Goal: Task Accomplishment & Management: Complete application form

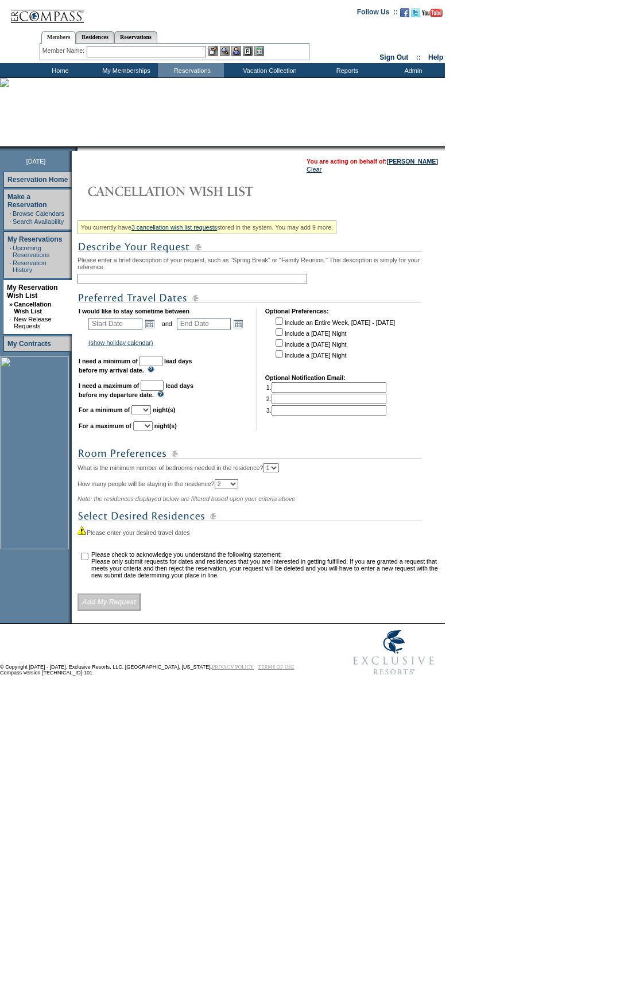
click at [184, 284] on input "text" at bounding box center [193, 279] width 230 height 10
type input "Winter 2026 Caribbean"
click at [156, 330] on link "Open the calendar popup." at bounding box center [150, 324] width 13 height 13
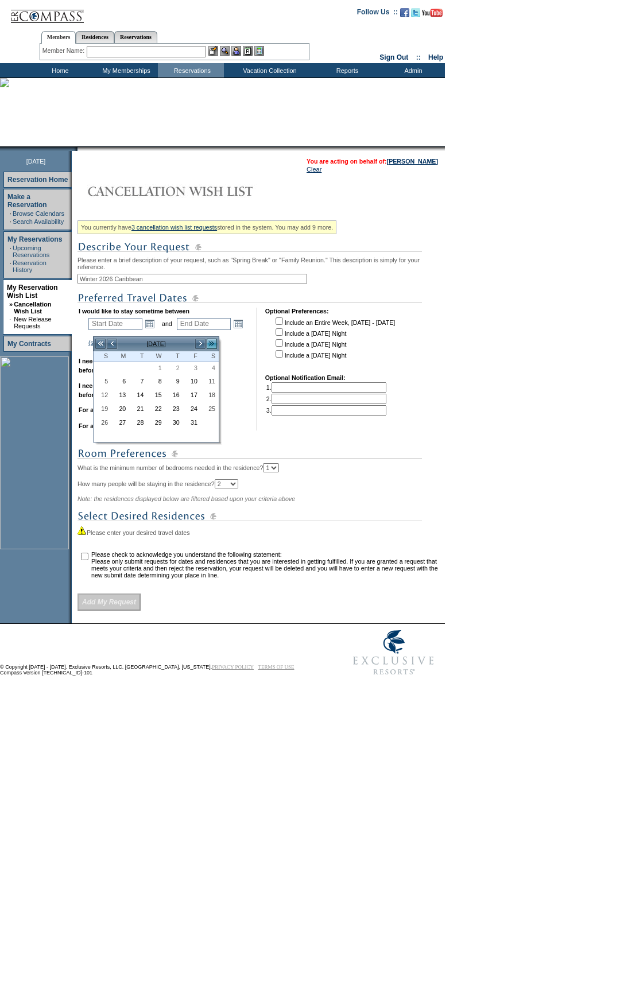
click at [210, 341] on link ">>" at bounding box center [211, 343] width 11 height 11
click at [111, 344] on link "<" at bounding box center [111, 343] width 11 height 11
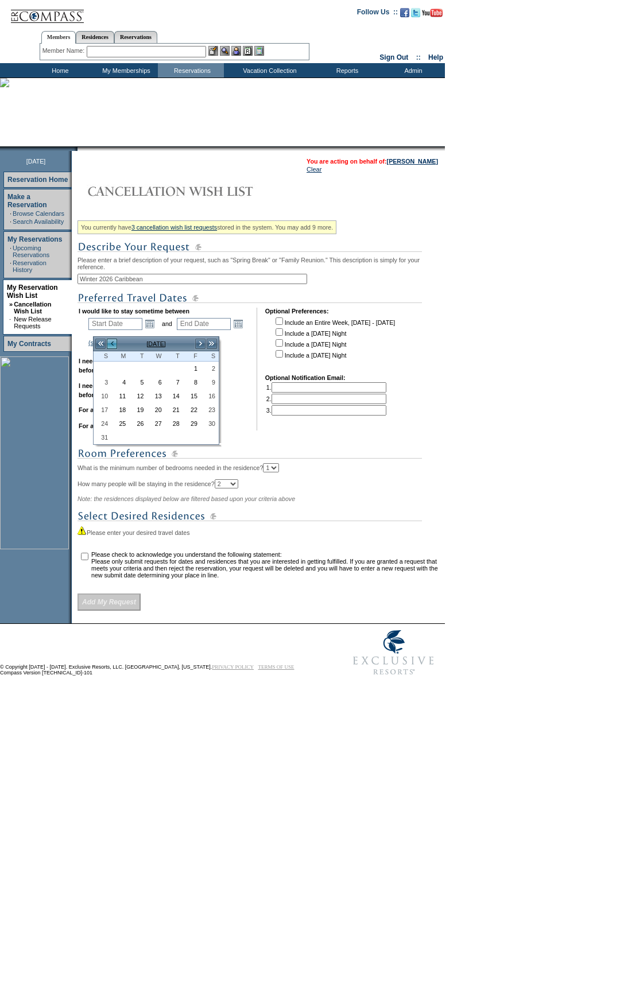
click at [111, 344] on link "<" at bounding box center [111, 343] width 11 height 11
click at [112, 349] on link "<" at bounding box center [111, 343] width 11 height 11
click at [103, 382] on link "4" at bounding box center [102, 382] width 17 height 13
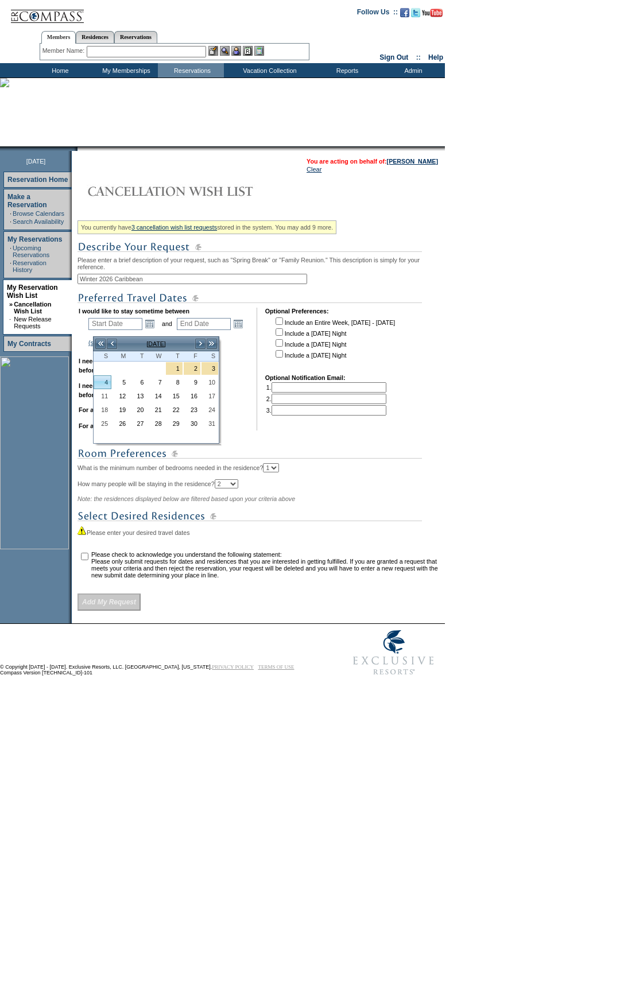
type input "[DATE]"
type input "96"
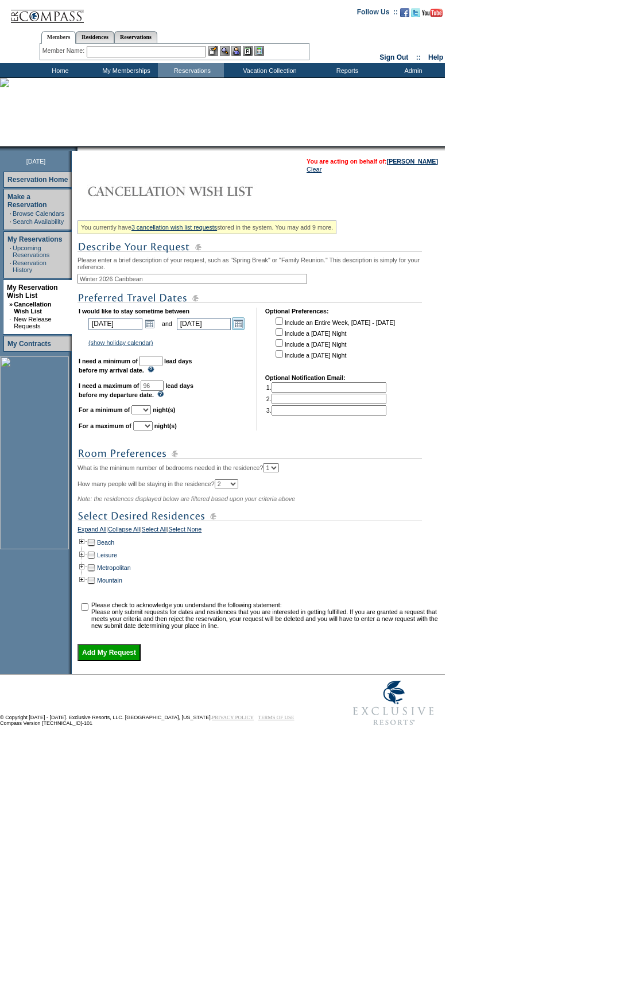
click at [245, 328] on link "Open the calendar popup." at bounding box center [238, 324] width 13 height 13
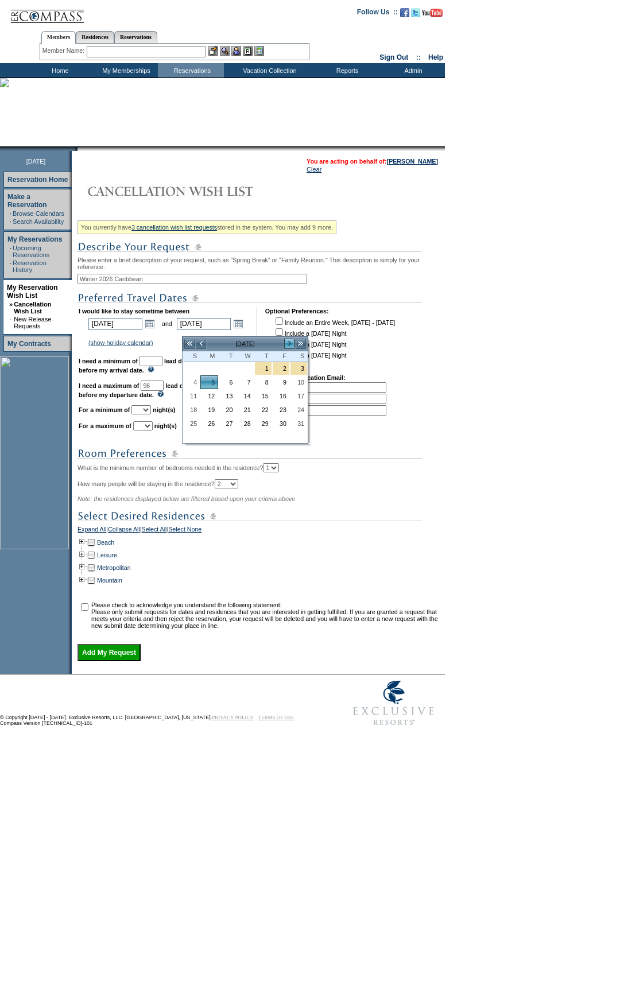
click at [288, 345] on link ">" at bounding box center [289, 343] width 11 height 11
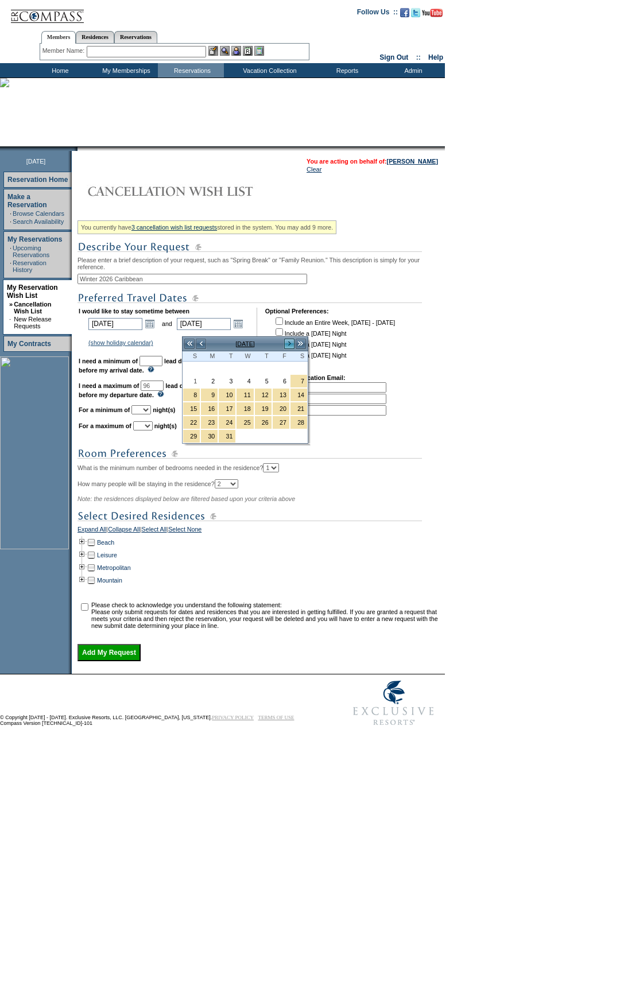
click at [288, 345] on link ">" at bounding box center [289, 343] width 11 height 11
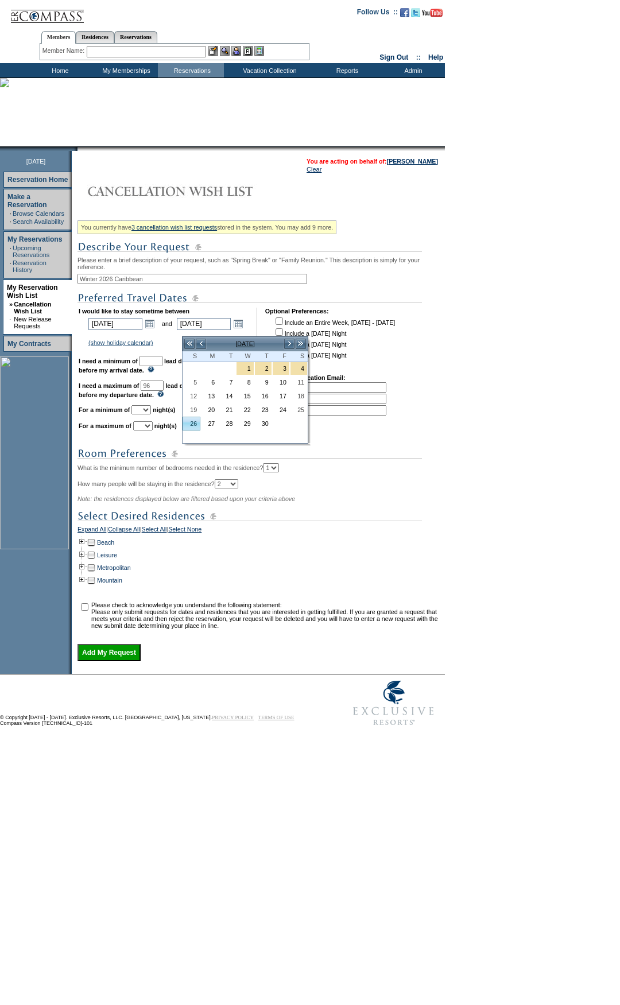
click at [189, 428] on link "26" at bounding box center [191, 423] width 17 height 13
type input "[DATE]"
type input "207"
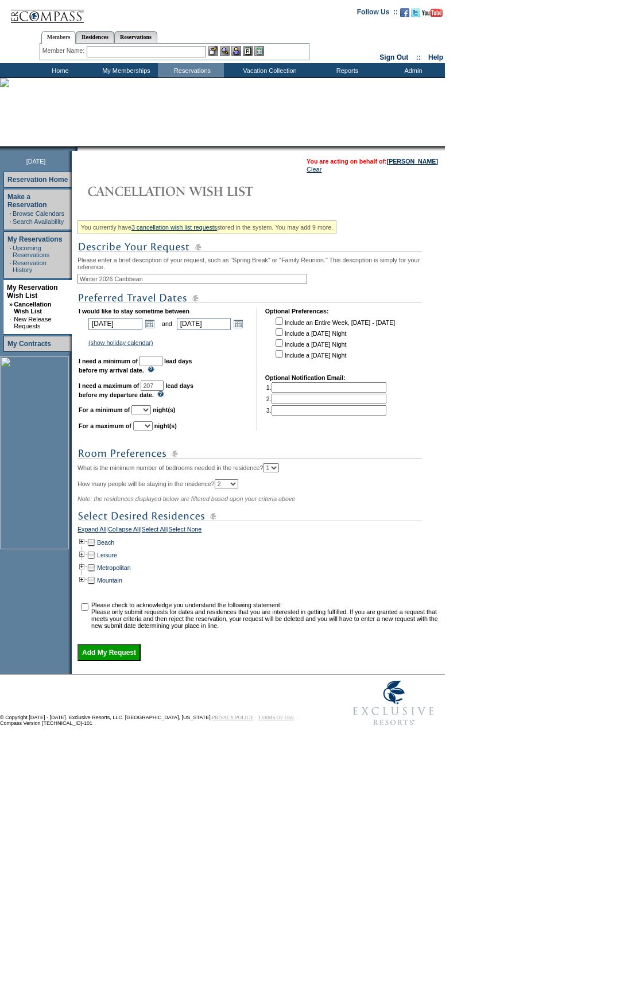
click at [150, 415] on select "1 2 3 4 5 6 7 8 9 10 11 12 13 14" at bounding box center [141, 409] width 20 height 9
select select "6"
click at [146, 415] on select "1 2 3 4 5 6 7 8 9 10 11 12 13 14" at bounding box center [141, 409] width 20 height 9
click at [153, 431] on select "1 2 3 4 5 6 7 8 9 10 11 12 13 14" at bounding box center [143, 425] width 20 height 9
select select "7"
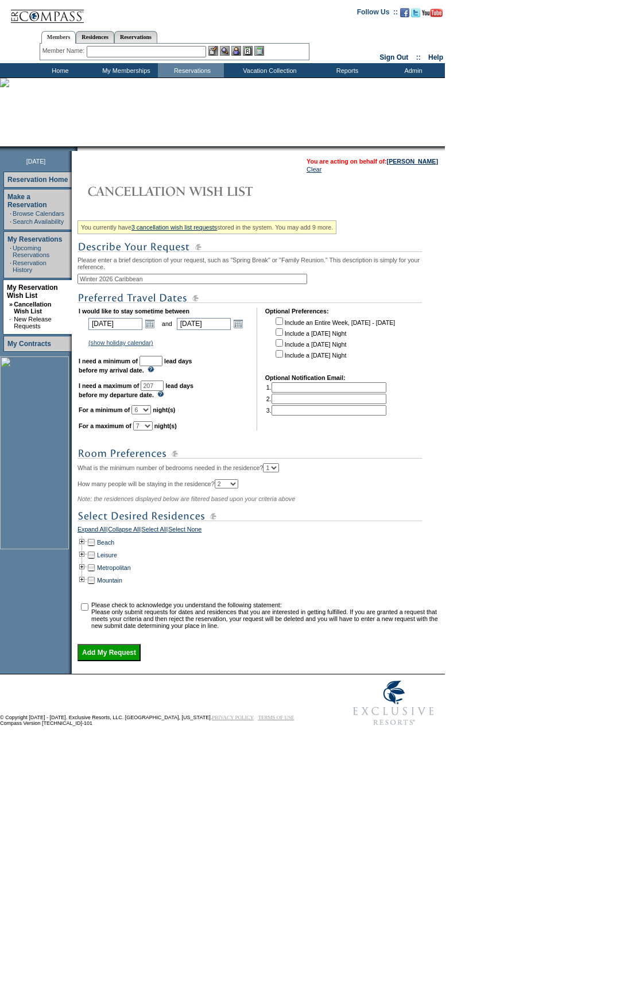
click at [148, 431] on select "1 2 3 4 5 6 7 8 9 10 11 12 13 14" at bounding box center [143, 425] width 20 height 9
click at [162, 366] on input "text" at bounding box center [151, 361] width 23 height 10
type input "30"
click at [87, 549] on td at bounding box center [82, 542] width 9 height 13
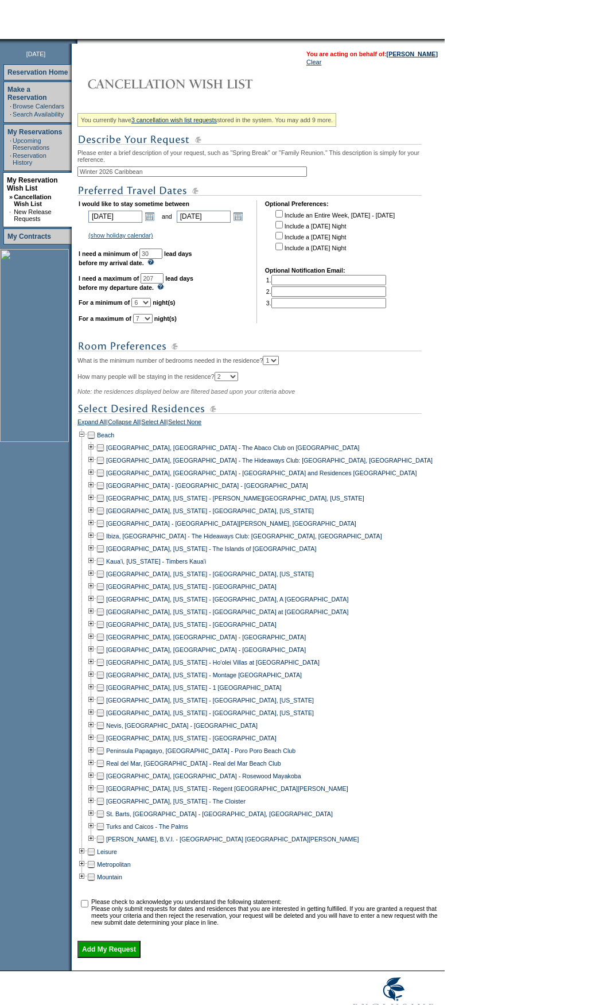
scroll to position [170, 0]
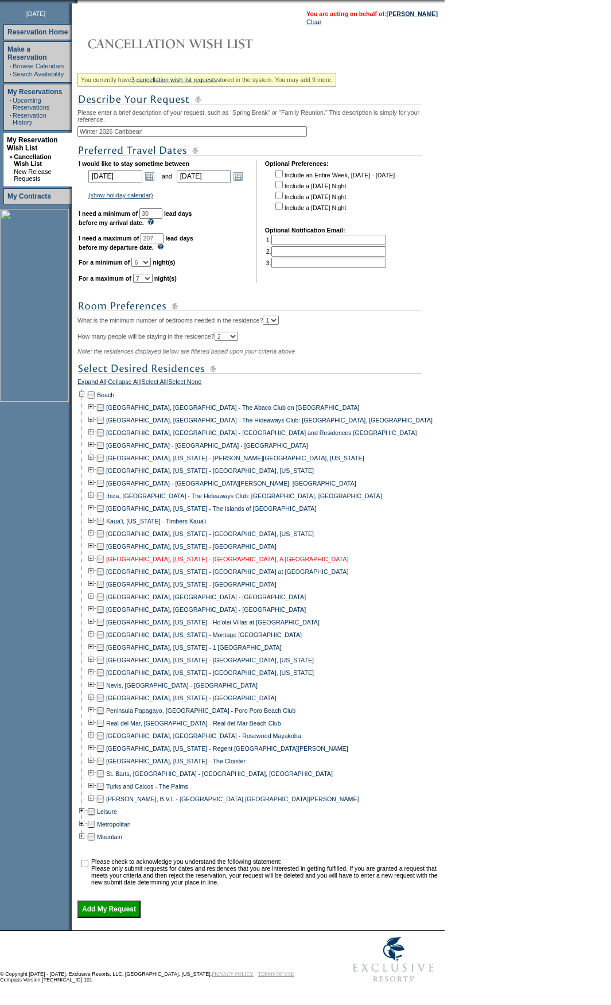
drag, startPoint x: 106, startPoint y: 424, endPoint x: 114, endPoint y: 554, distance: 130.5
click at [105, 427] on td at bounding box center [100, 433] width 9 height 13
click at [104, 795] on td at bounding box center [100, 799] width 9 height 13
click at [104, 768] on td at bounding box center [100, 774] width 9 height 13
click at [87, 860] on input "checkbox" at bounding box center [84, 863] width 7 height 7
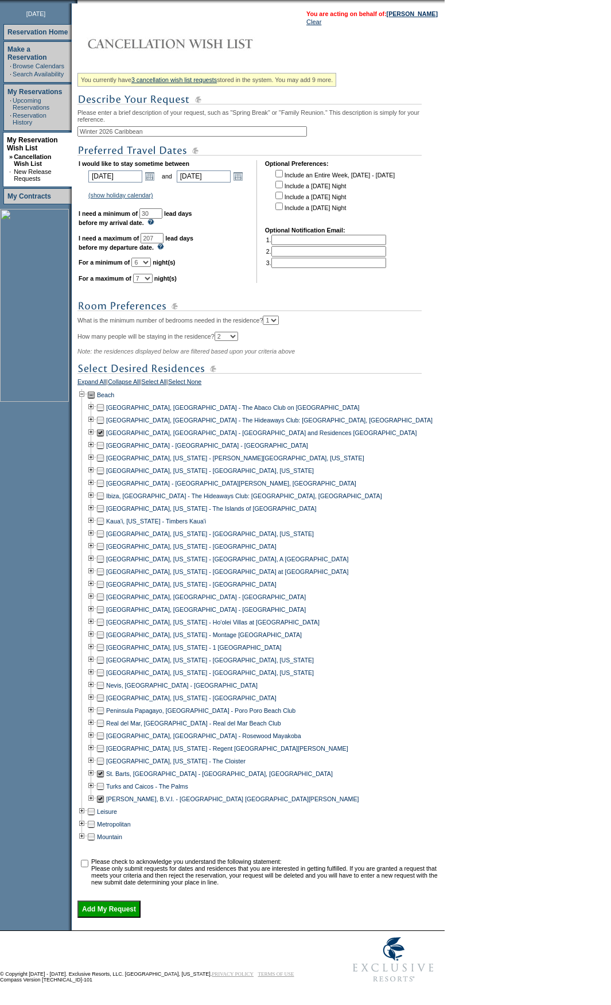
checkbox input "true"
click at [122, 905] on input "Add My Request" at bounding box center [109, 909] width 63 height 17
